Goal: Unclear: Browse casually

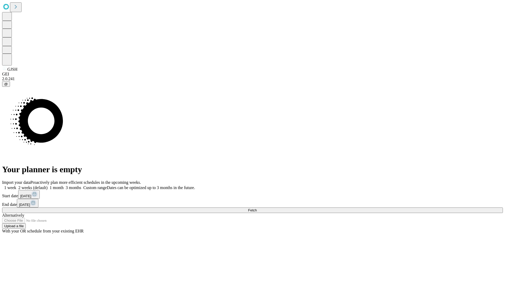
click at [257, 208] on span "Fetch" at bounding box center [252, 210] width 9 height 4
